Goal: Information Seeking & Learning: Compare options

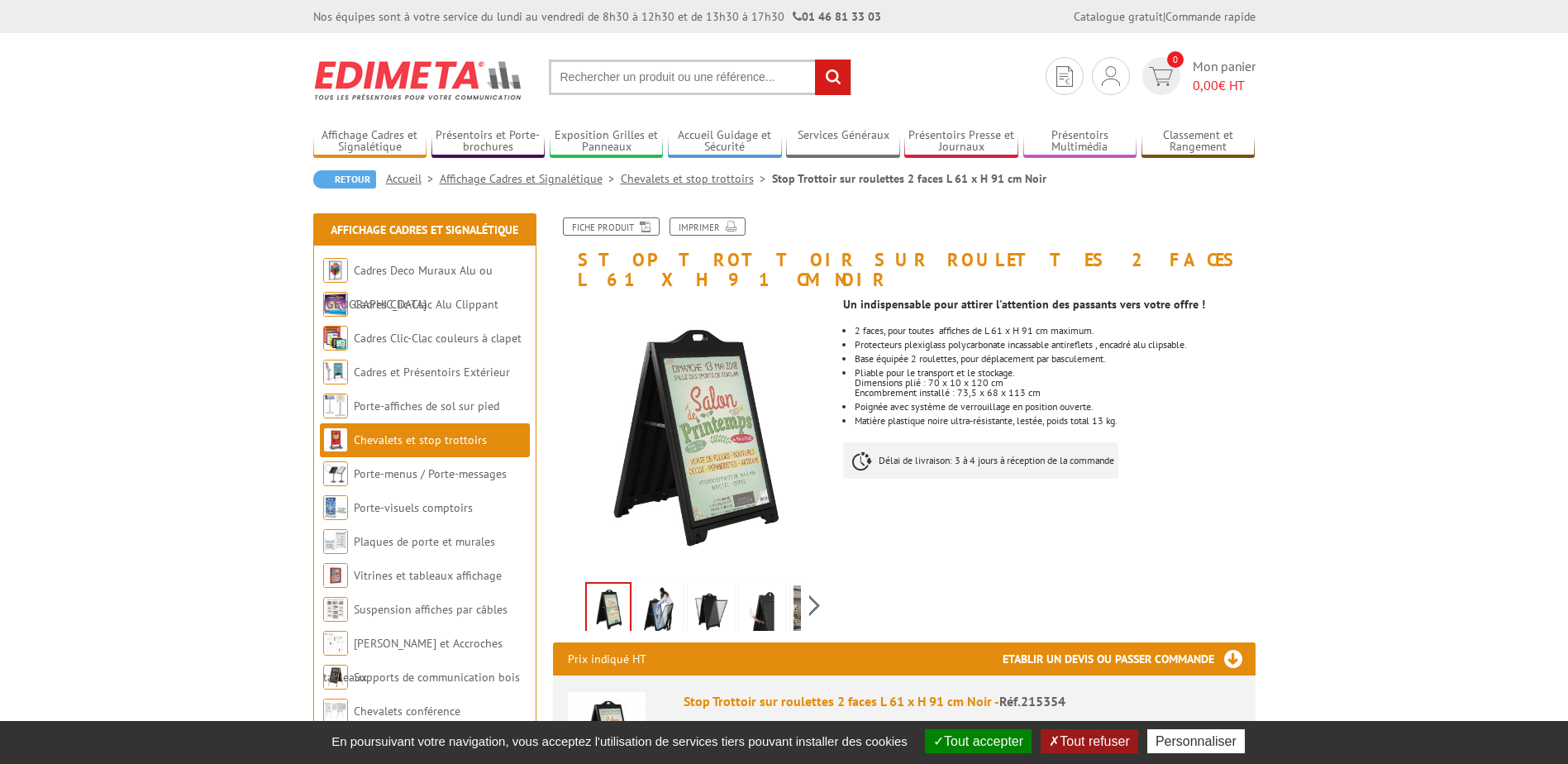
click at [1222, 381] on ul "2 faces, pour toutes affiches de L 61 x H 91 cm maximum. Protecteurs plexiglass…" at bounding box center [1049, 376] width 411 height 100
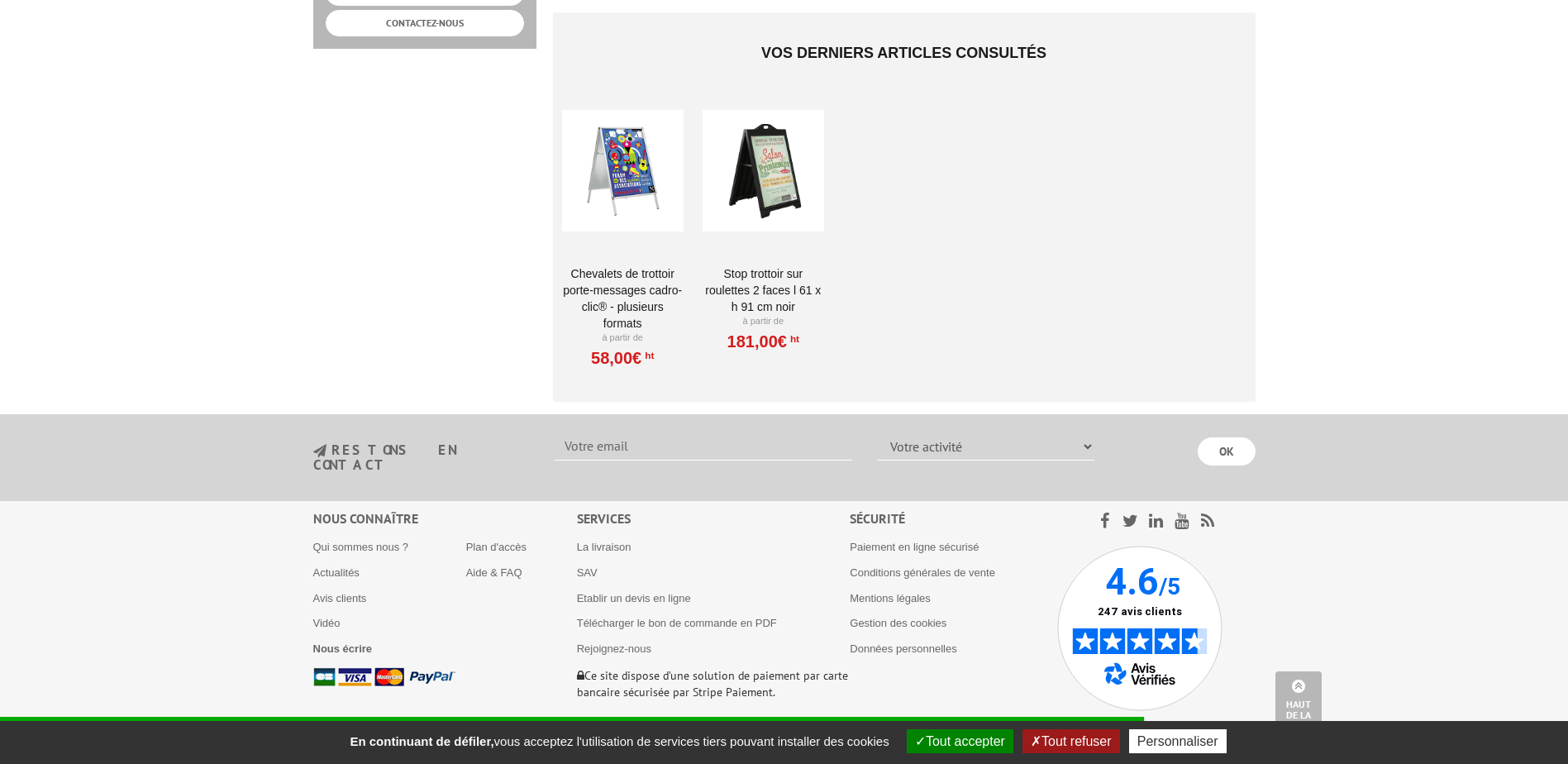
scroll to position [902, 0]
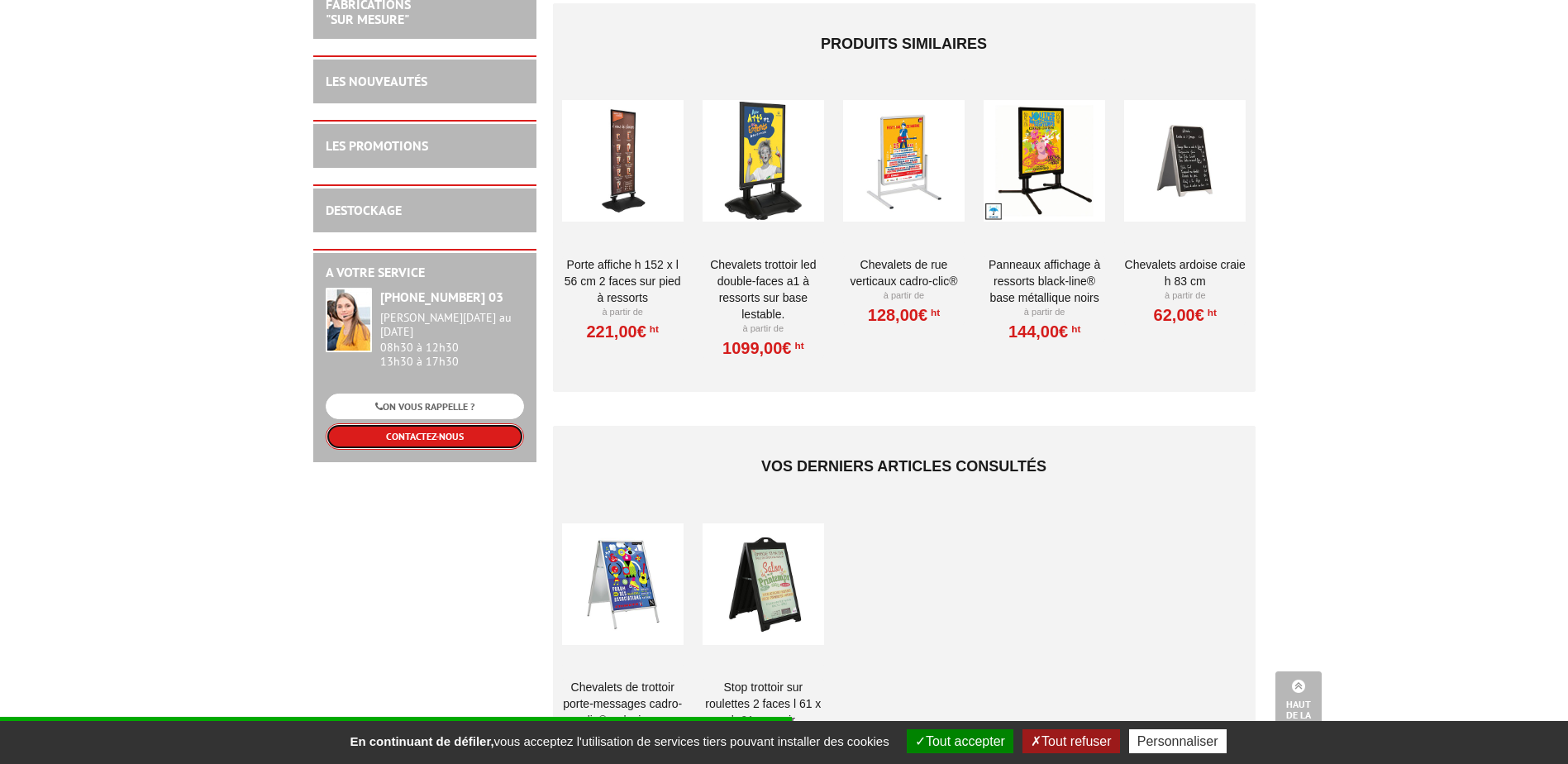
click at [446, 424] on link "CONTACTEZ-NOUS" at bounding box center [425, 436] width 198 height 25
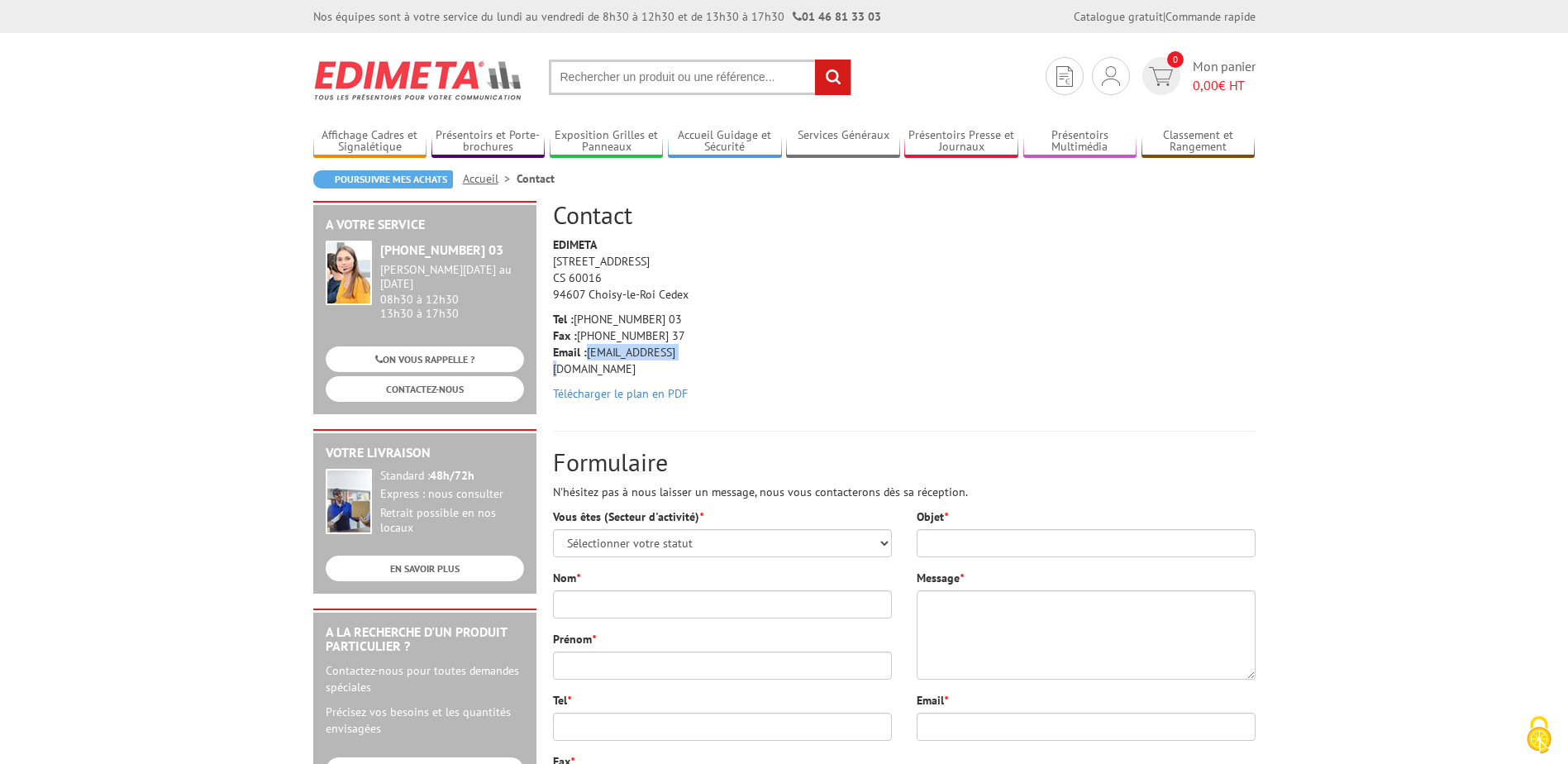
drag, startPoint x: 674, startPoint y: 351, endPoint x: 587, endPoint y: 355, distance: 87.1
click at [587, 355] on p "Tel : [PHONE_NUMBER] 03 Fax : [PHONE_NUMBER] 37 Email : [EMAIL_ADDRESS][DOMAIN_…" at bounding box center [631, 344] width 157 height 66
click at [594, 356] on p "Tel : [PHONE_NUMBER] 03 Fax : [PHONE_NUMBER] 37 Email : [EMAIL_ADDRESS][DOMAIN_…" at bounding box center [631, 344] width 157 height 66
drag, startPoint x: 589, startPoint y: 354, endPoint x: 682, endPoint y: 357, distance: 93.0
click at [682, 357] on p "Tel : [PHONE_NUMBER] 03 Fax : [PHONE_NUMBER] 37 Email : [EMAIL_ADDRESS][DOMAIN_…" at bounding box center [631, 344] width 157 height 66
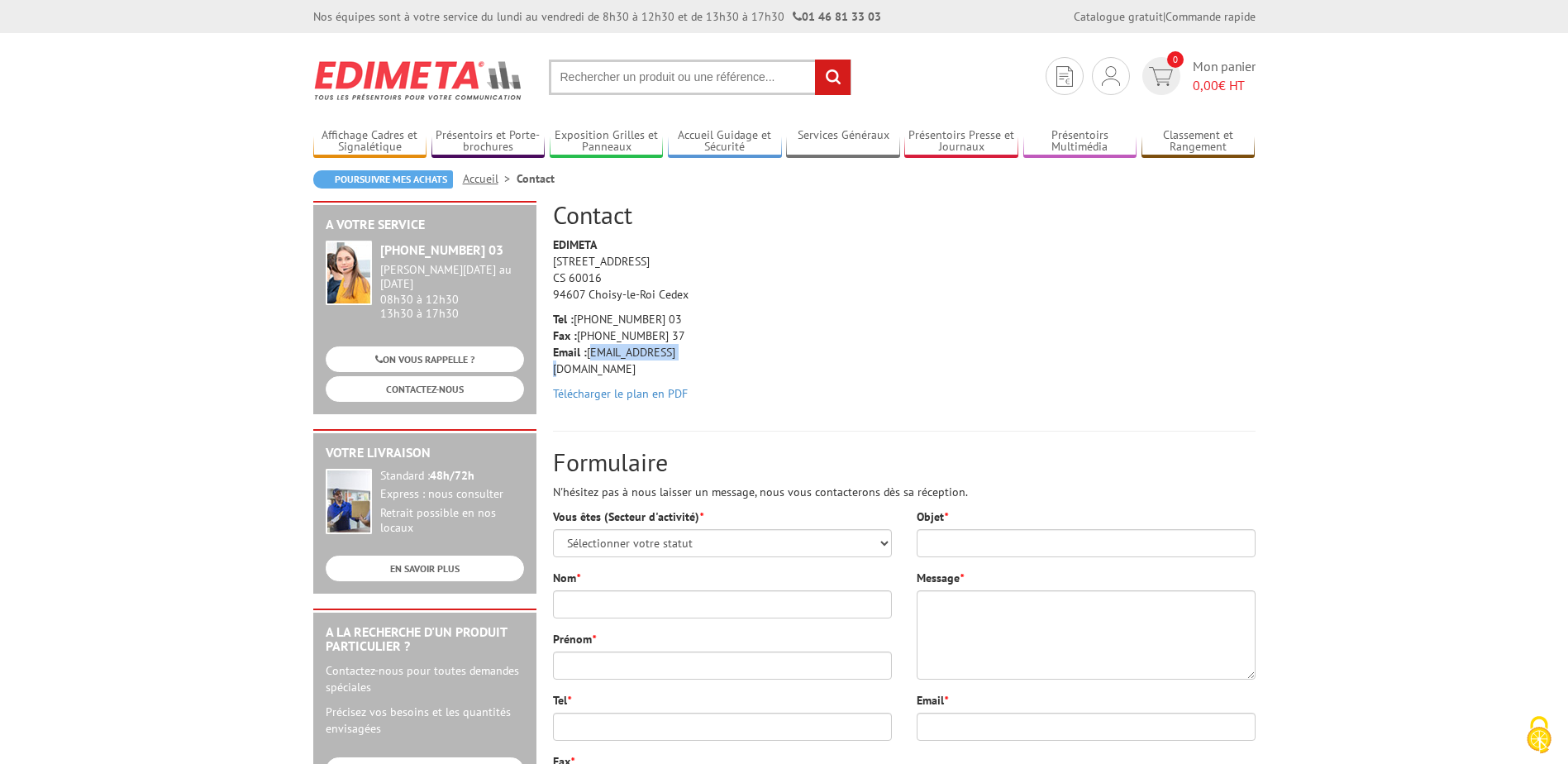
drag, startPoint x: 682, startPoint y: 357, endPoint x: 644, endPoint y: 355, distance: 38.1
copy p "[EMAIL_ADDRESS][DOMAIN_NAME]"
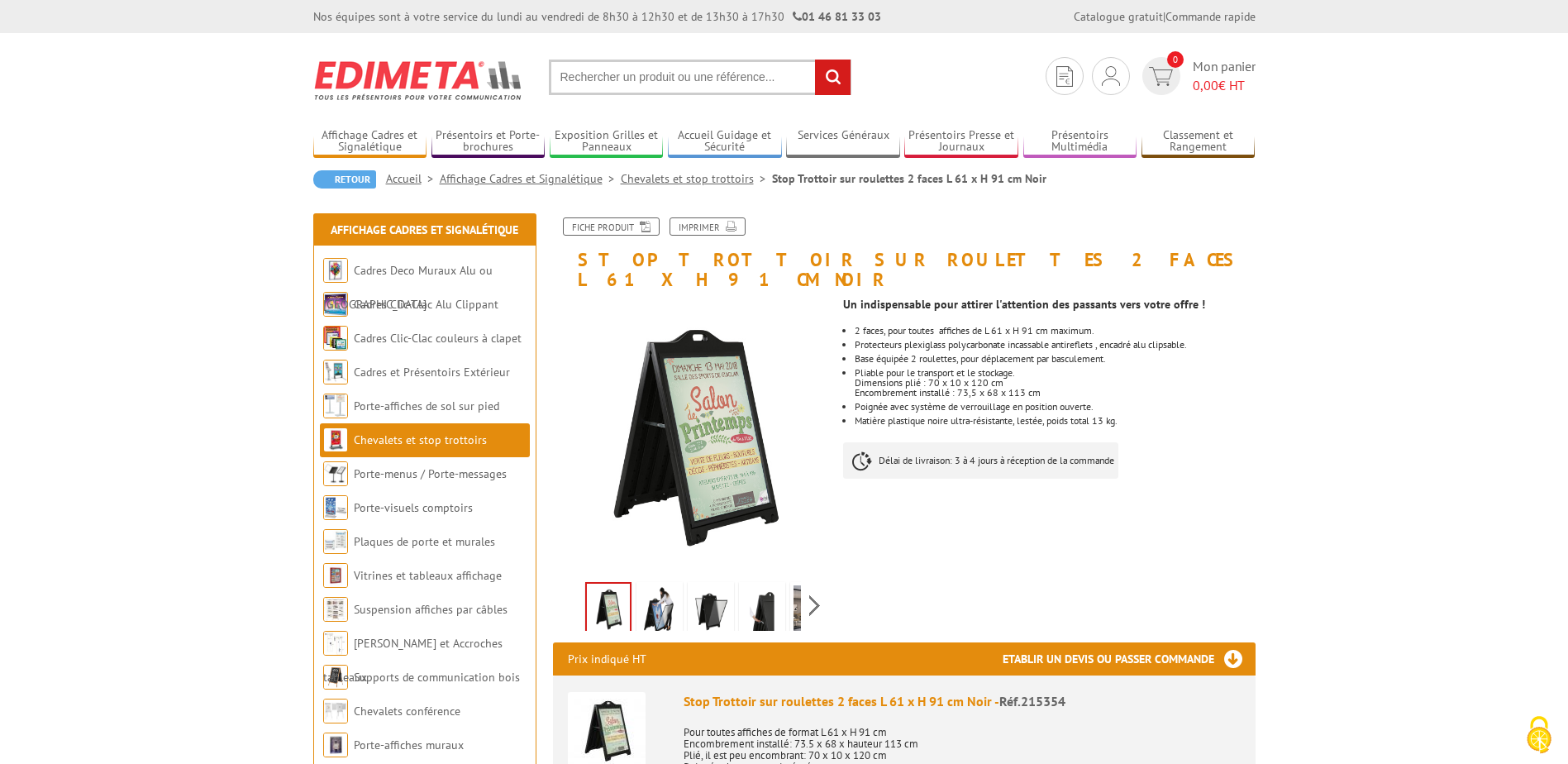
click at [1029, 258] on h1 "Stop Trottoir sur roulettes 2 faces L 61 x H 91 cm Noir" at bounding box center [905, 253] width 727 height 72
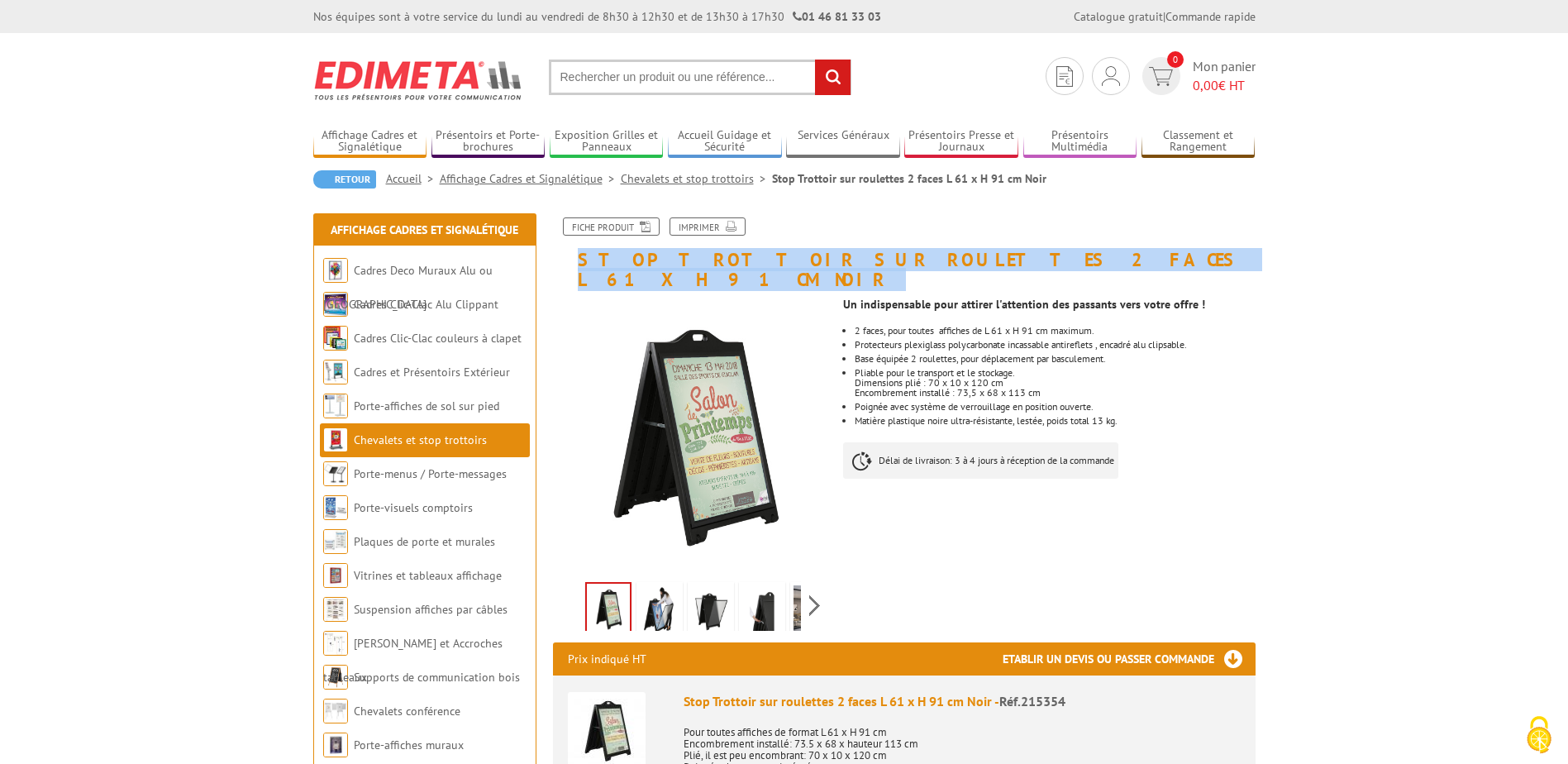
click at [1029, 258] on h1 "Stop Trottoir sur roulettes 2 faces L 61 x H 91 cm Noir" at bounding box center [905, 253] width 727 height 72
copy div "Stop Trottoir sur roulettes 2 faces L 61 x H 91 cm Noir"
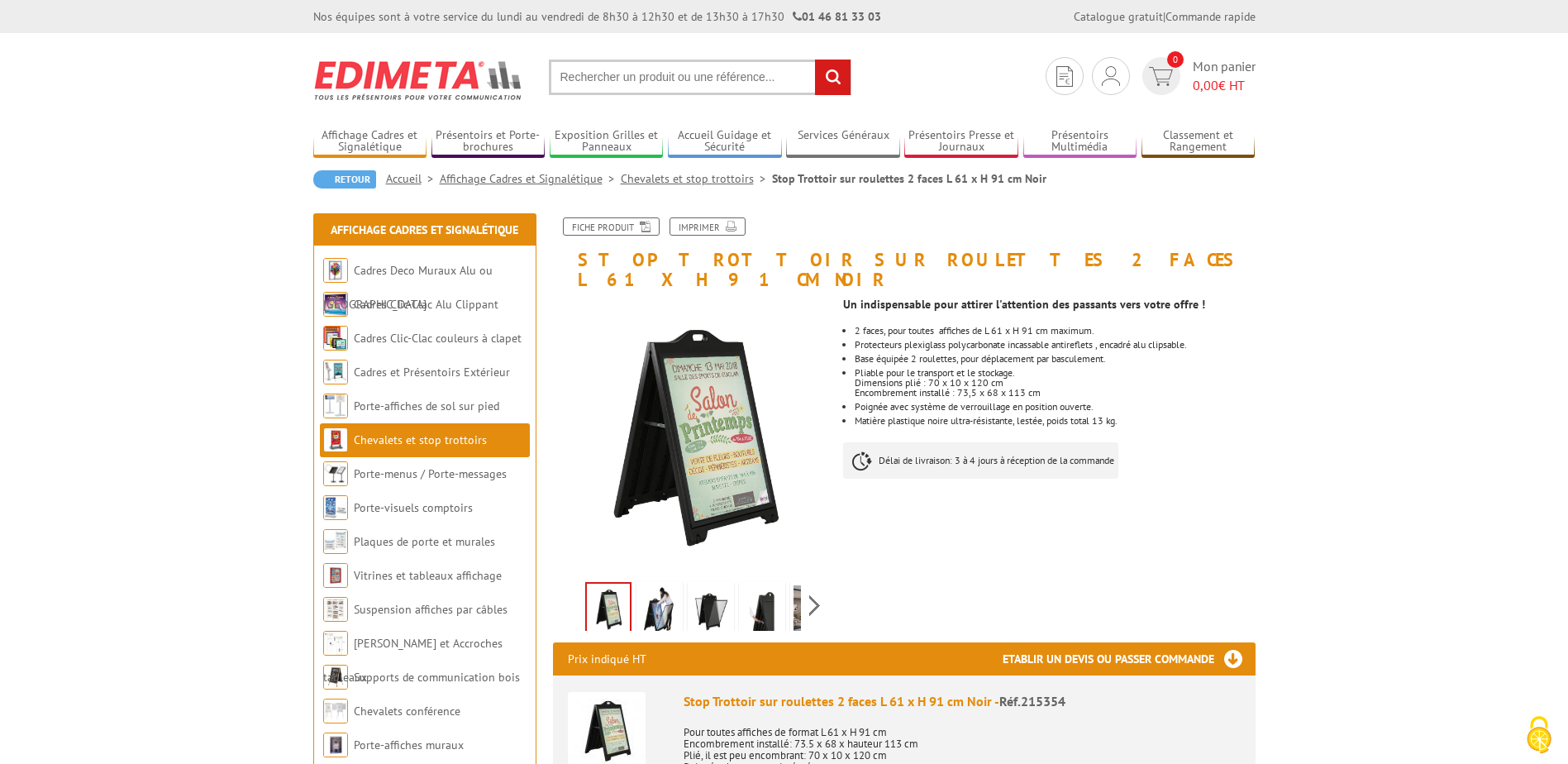
click at [981, 378] on p "Dimensions plié : 70 x 10 x 120 cm Encombrement installé : 73,5 x 68 x 113 cm" at bounding box center [1055, 387] width 400 height 20
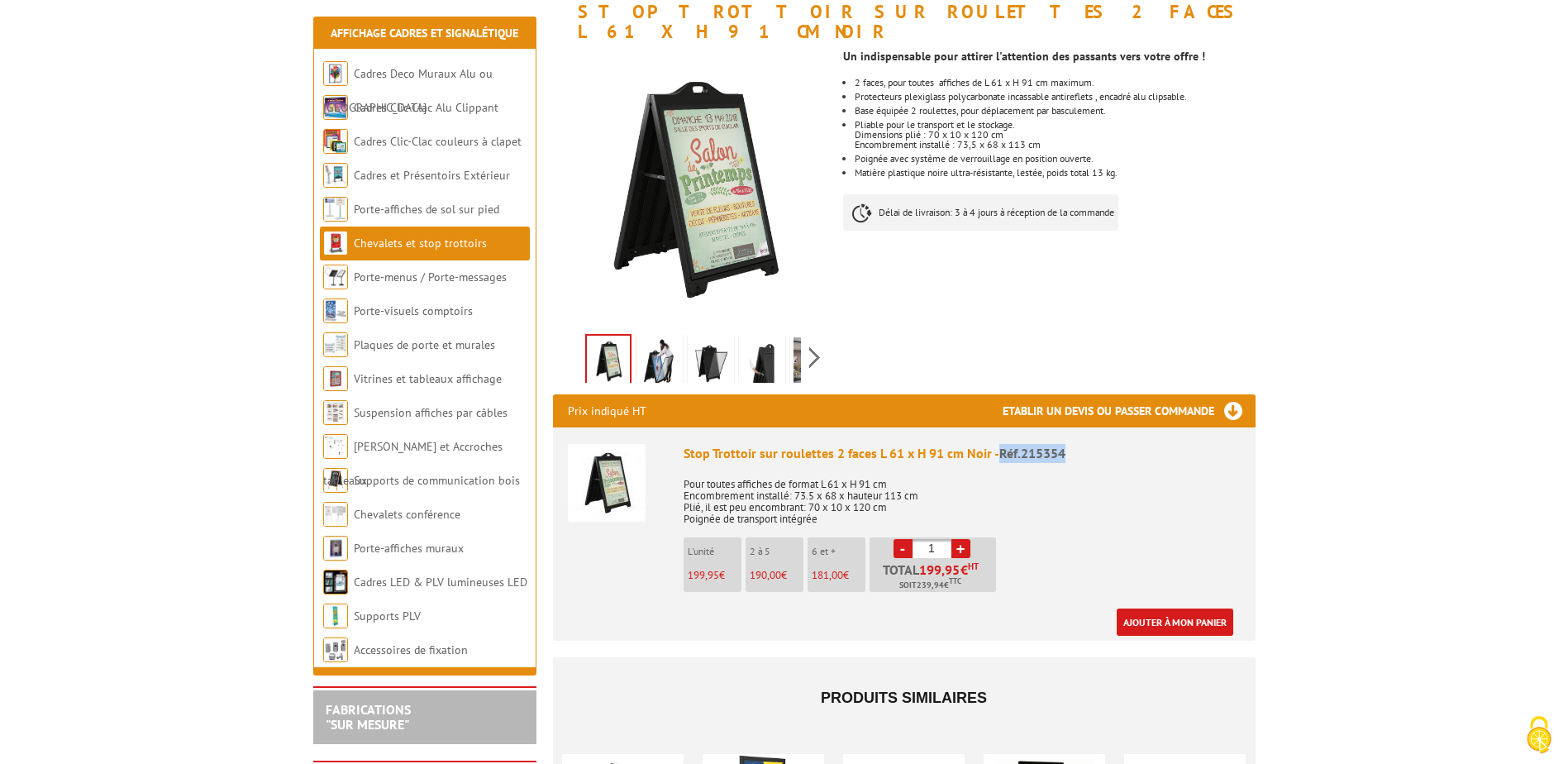
drag, startPoint x: 1066, startPoint y: 435, endPoint x: 998, endPoint y: 436, distance: 68.0
click at [998, 444] on div "Stop Trottoir sur roulettes 2 faces L 61 x H 91 cm Noir - Réf.215354" at bounding box center [962, 454] width 557 height 19
copy span "Réf.215354"
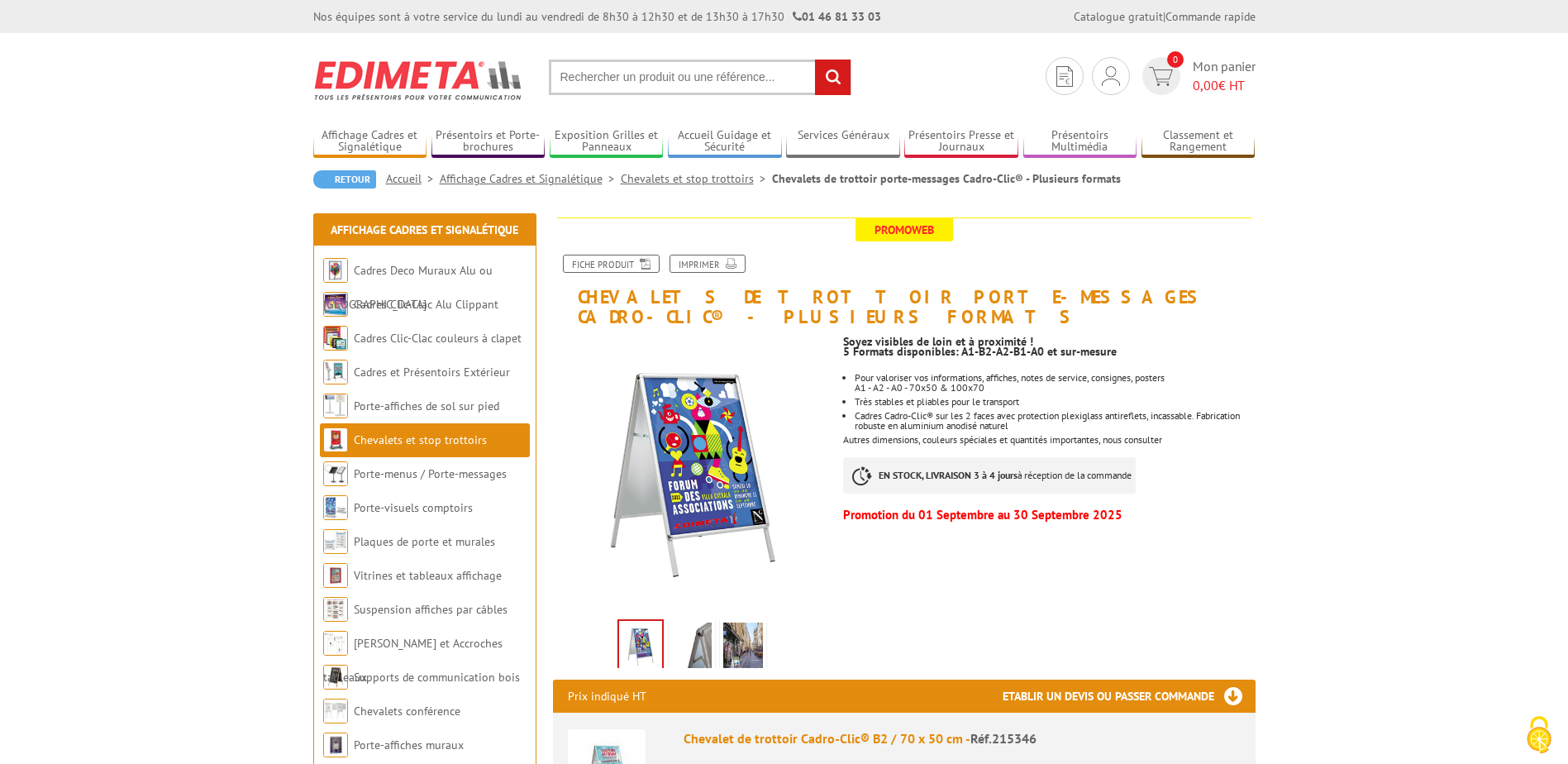
click at [698, 292] on h1 "Chevalets de trottoir porte-messages Cadro-Clic® - Plusieurs formats" at bounding box center [905, 272] width 727 height 109
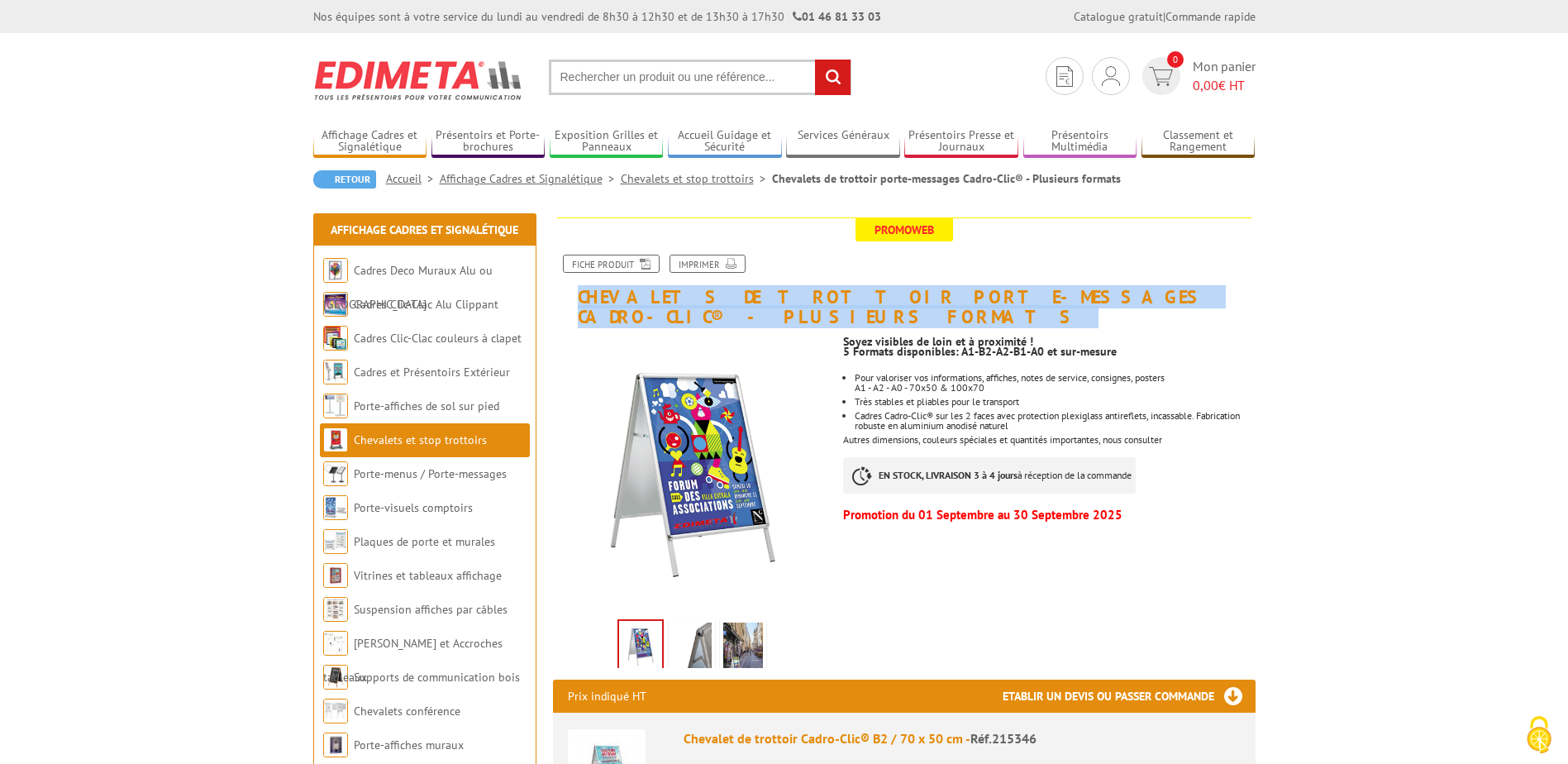
click at [698, 292] on h1 "Chevalets de trottoir porte-messages Cadro-Clic® - Plusieurs formats" at bounding box center [905, 272] width 727 height 109
copy div "Chevalets de trottoir porte-messages Cadro-Clic® - Plusieurs formats"
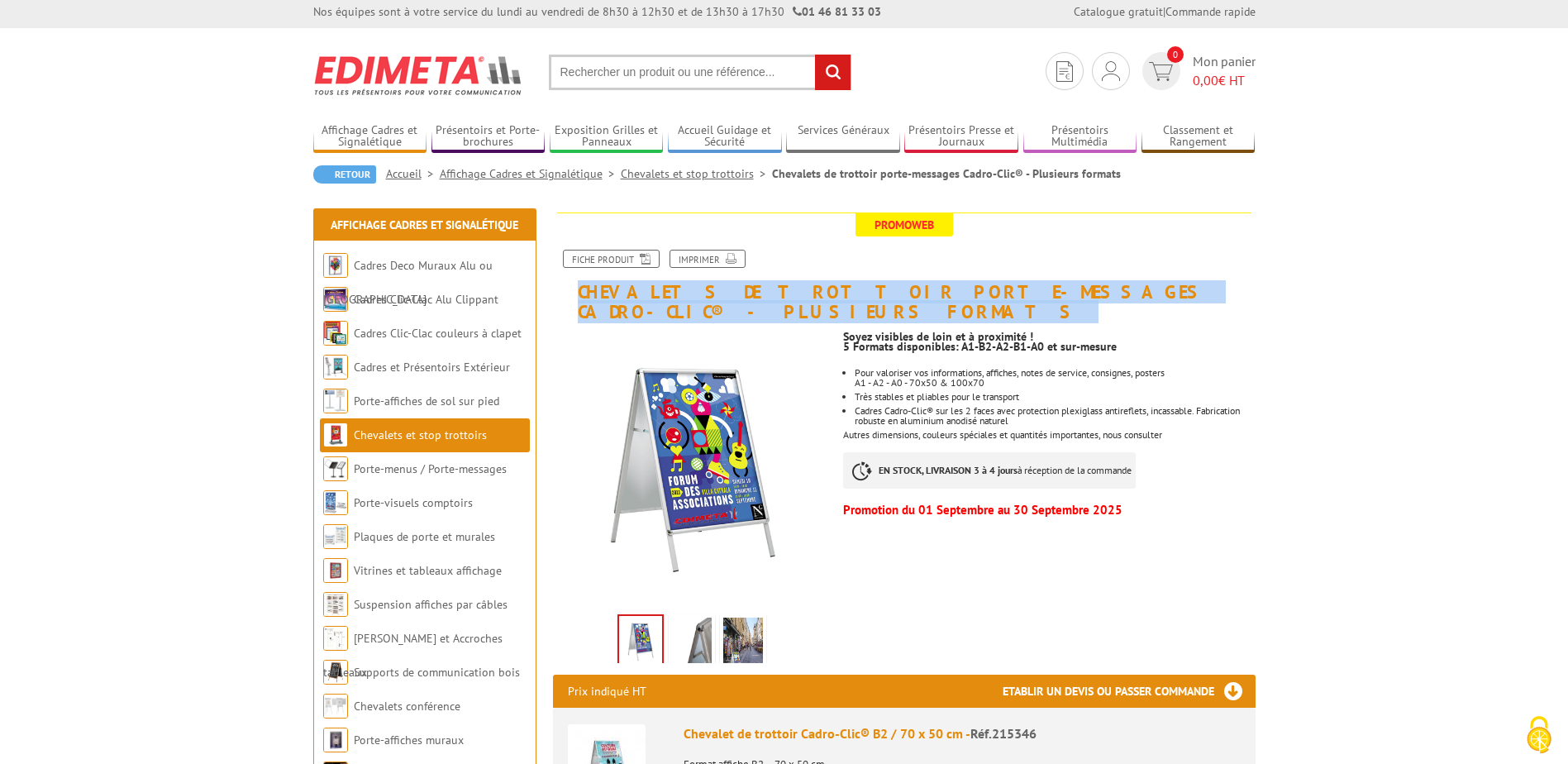
scroll to position [248, 0]
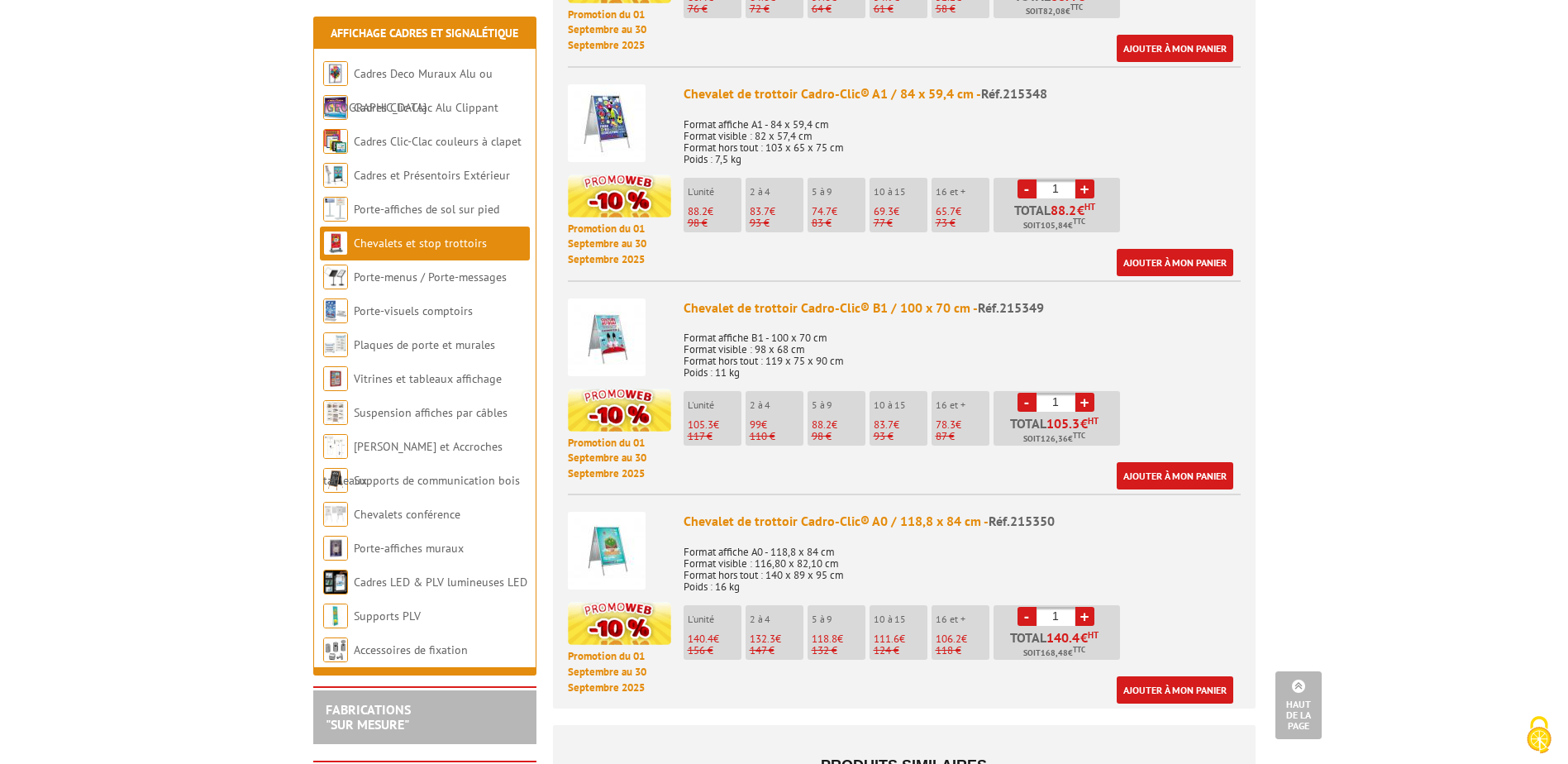
scroll to position [1075, 0]
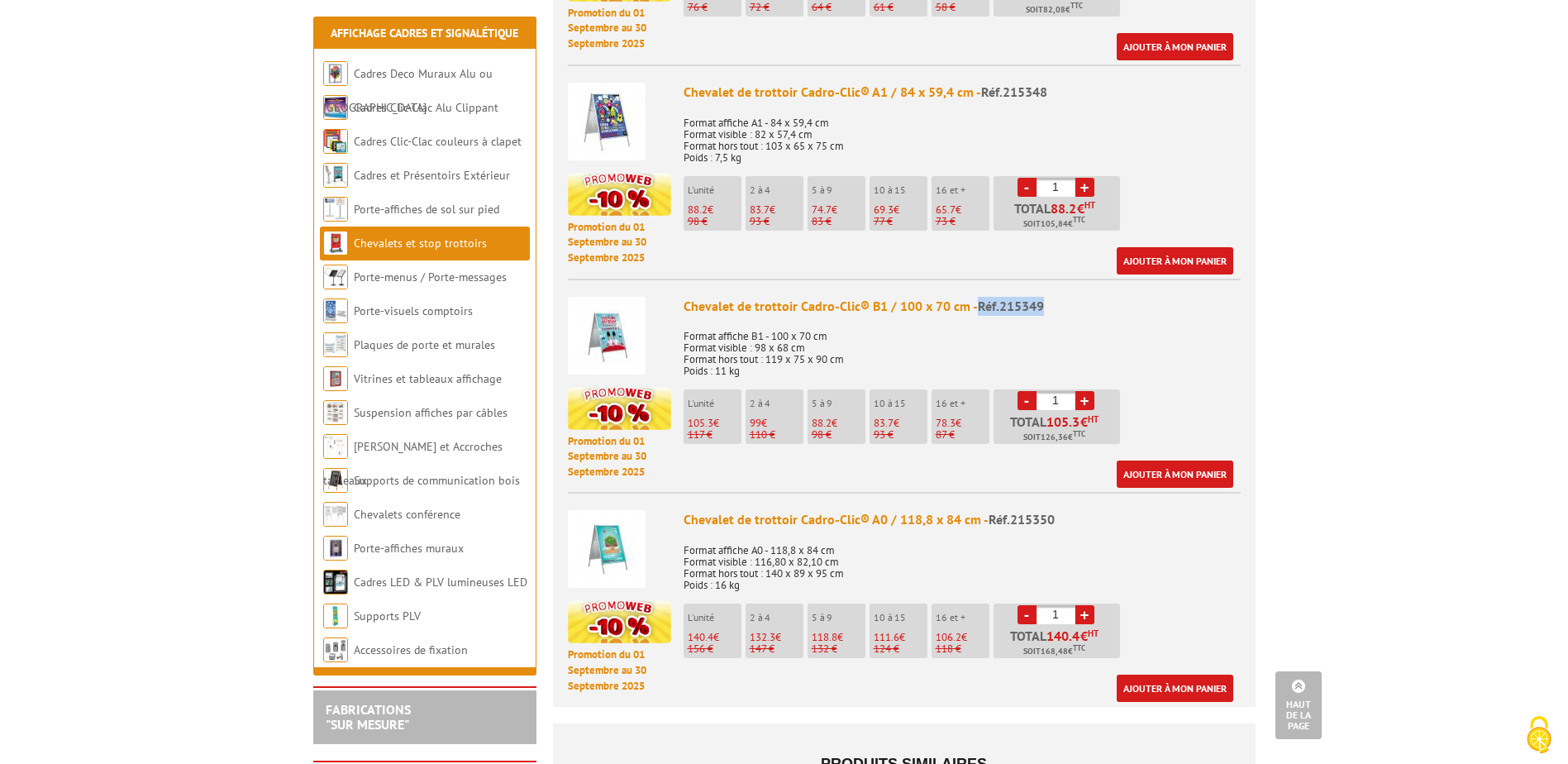
drag, startPoint x: 1045, startPoint y: 285, endPoint x: 973, endPoint y: 287, distance: 72.0
click at [973, 297] on div "Chevalet de trottoir Cadro-Clic® B1 / 100 x 70 cm - Réf.215349" at bounding box center [962, 306] width 557 height 19
click at [625, 319] on img at bounding box center [607, 335] width 78 height 78
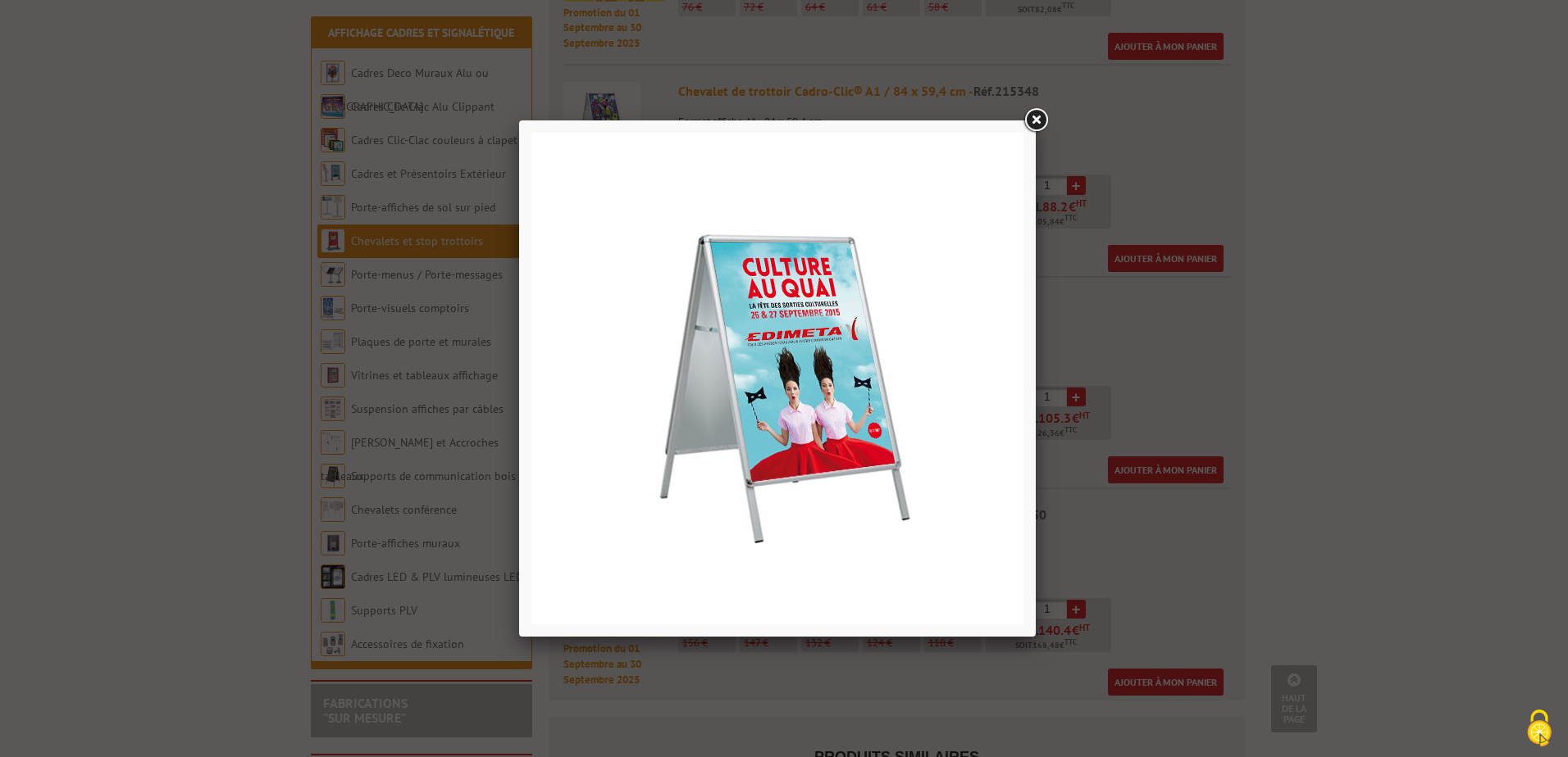
click at [1037, 126] on link at bounding box center [1036, 121] width 30 height 30
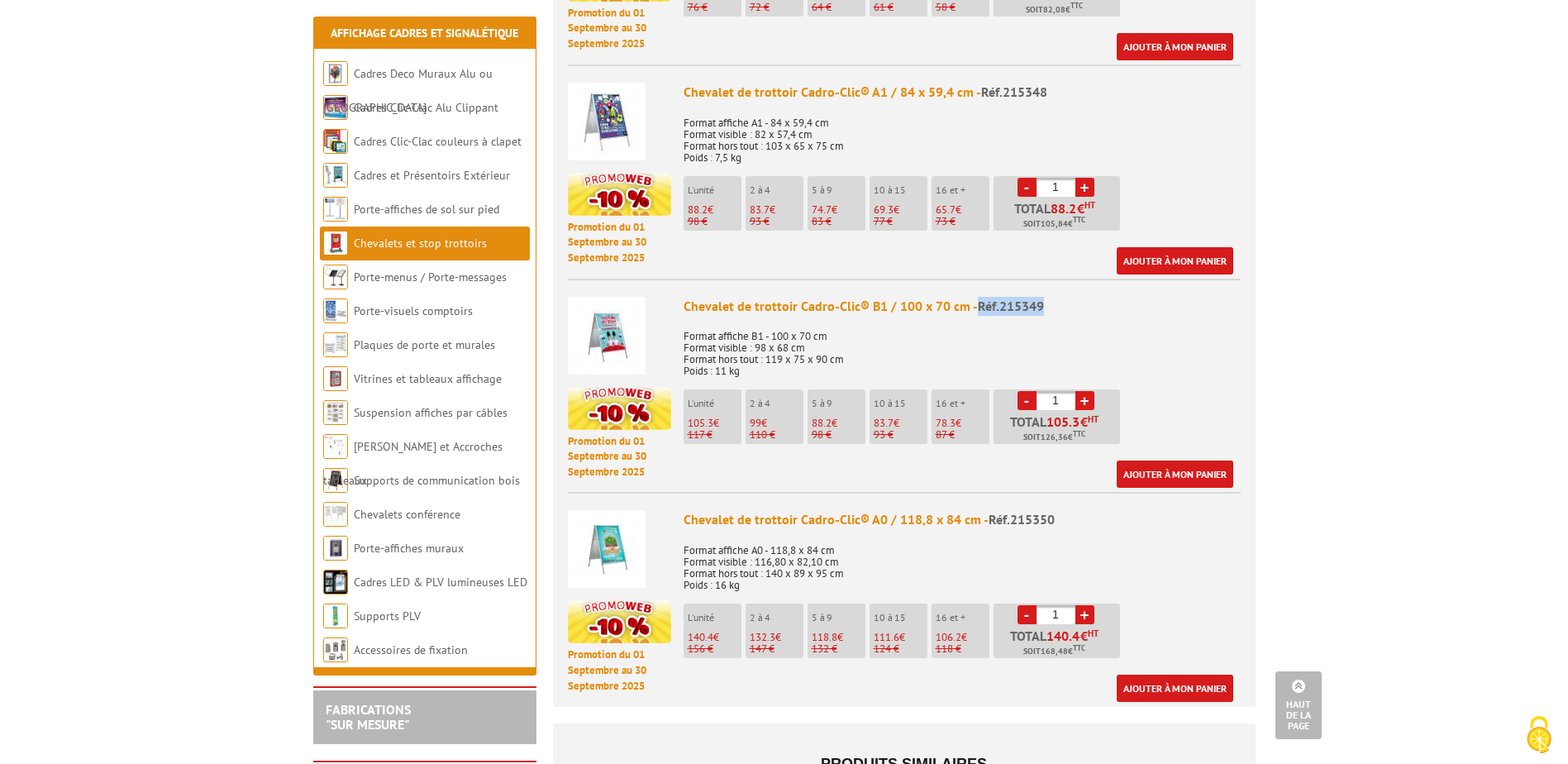
click at [1021, 298] on span "Réf.215349" at bounding box center [1011, 306] width 66 height 17
drag, startPoint x: 1021, startPoint y: 282, endPoint x: 1042, endPoint y: 286, distance: 21.4
click at [1042, 297] on div "Chevalet de trottoir Cadro-Clic® B1 / 100 x 70 cm - Réf.215349" at bounding box center [962, 306] width 557 height 19
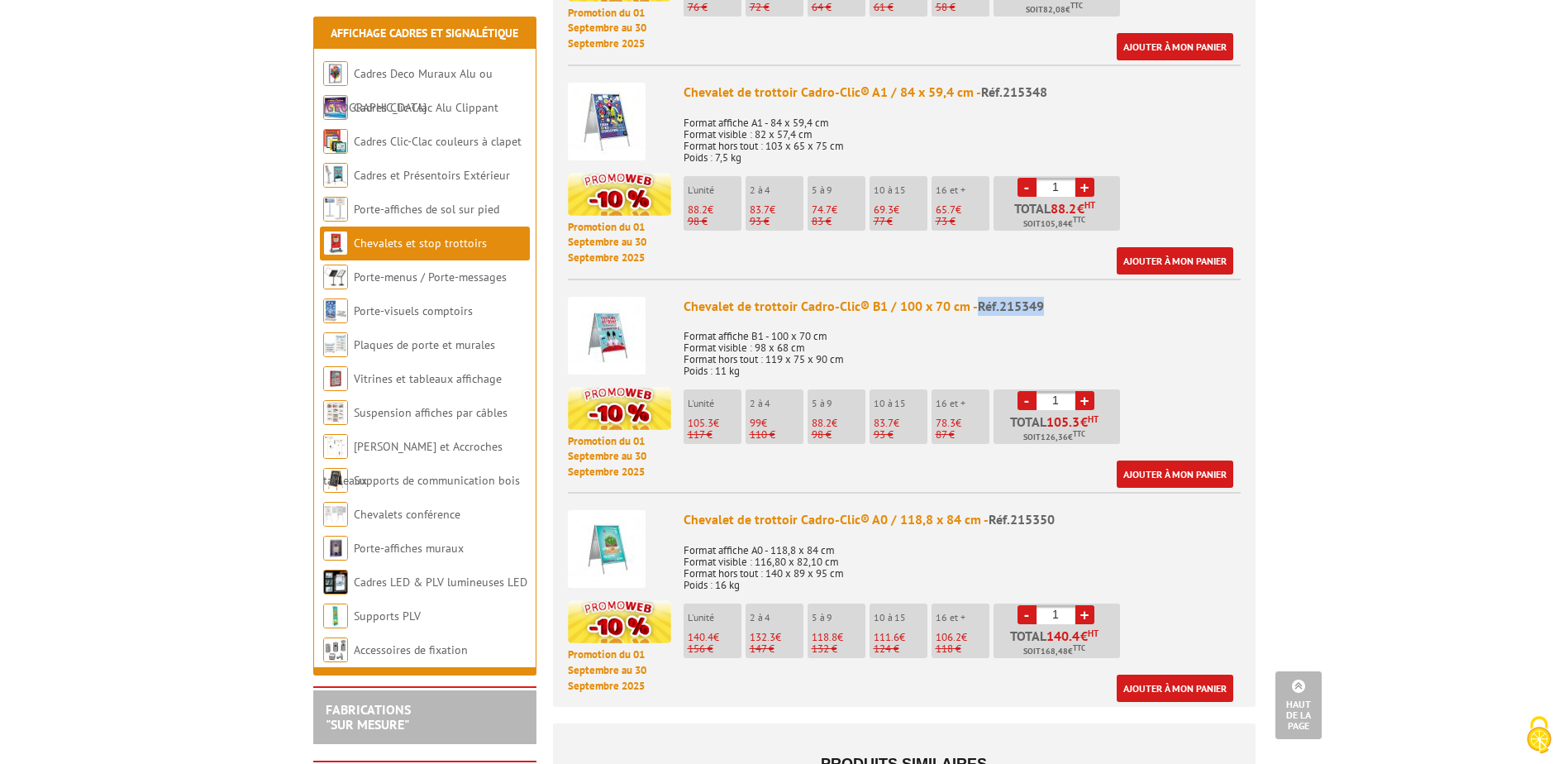
drag, startPoint x: 1034, startPoint y: 283, endPoint x: 974, endPoint y: 285, distance: 60.0
click at [974, 297] on div "Chevalet de trottoir Cadro-Clic® B1 / 100 x 70 cm - Réf.215349" at bounding box center [962, 306] width 557 height 19
click at [843, 320] on p "Format affiche B1 - 100 x 70 cm Format visible : 98 x 68 cm Format hors tout : …" at bounding box center [962, 349] width 557 height 58
